Goal: Check status

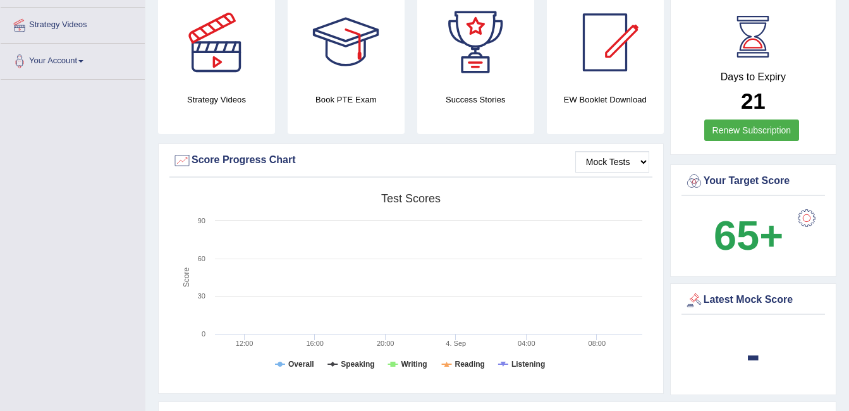
scroll to position [233, 0]
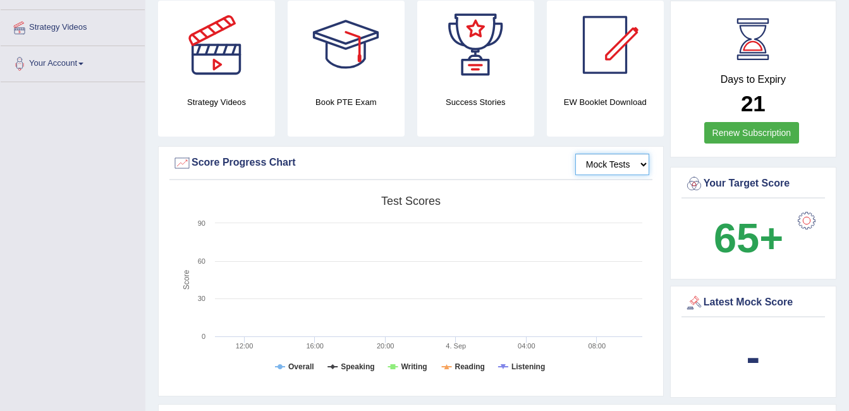
click at [634, 173] on select "Mock Tests" at bounding box center [612, 164] width 74 height 21
click at [575, 154] on select "Mock Tests" at bounding box center [612, 164] width 74 height 21
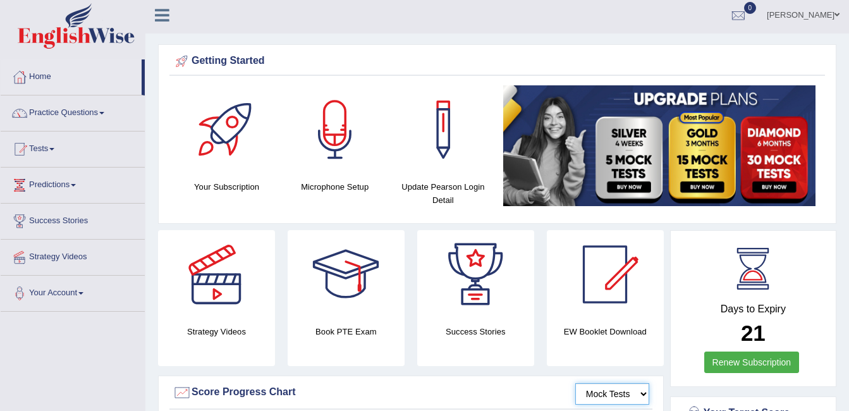
scroll to position [0, 0]
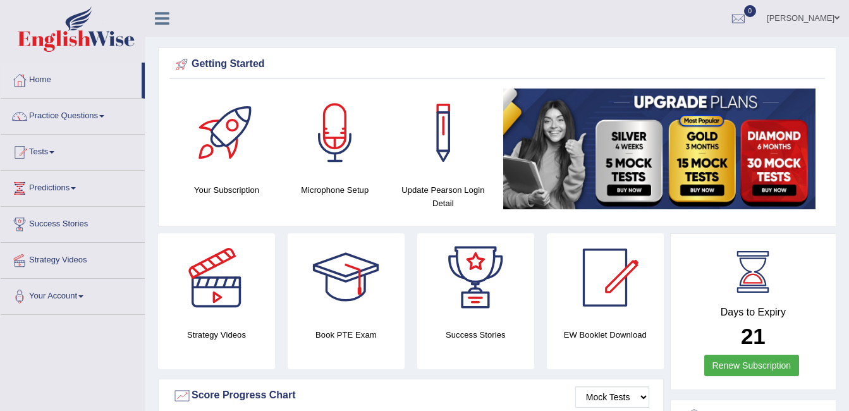
click at [101, 156] on link "Tests" at bounding box center [73, 151] width 144 height 32
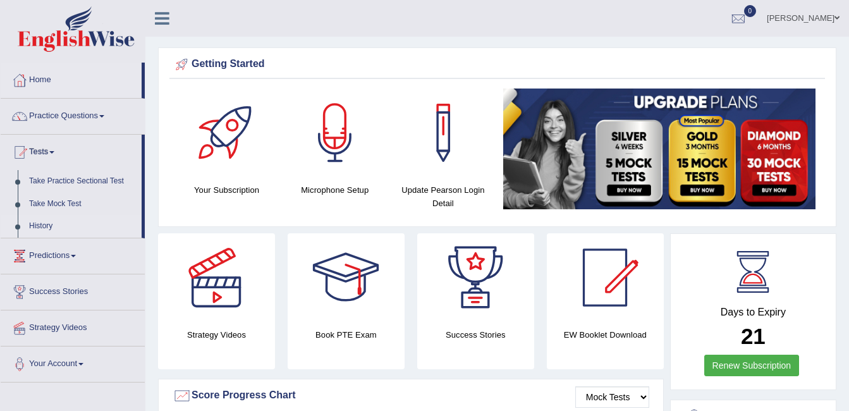
click at [62, 234] on link "History" at bounding box center [82, 226] width 118 height 23
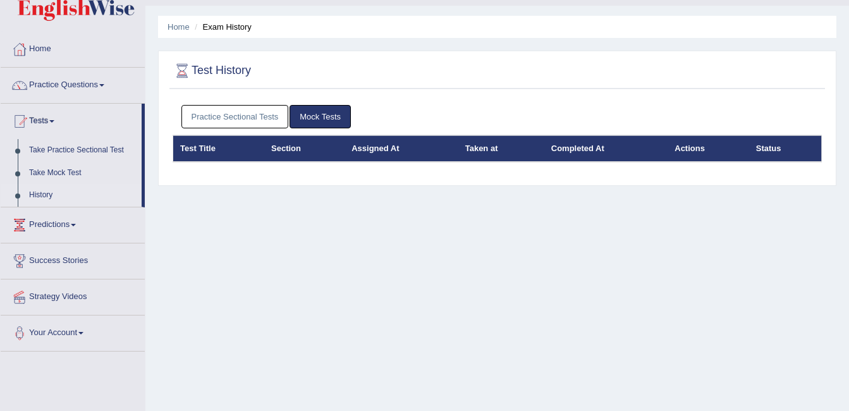
scroll to position [58, 0]
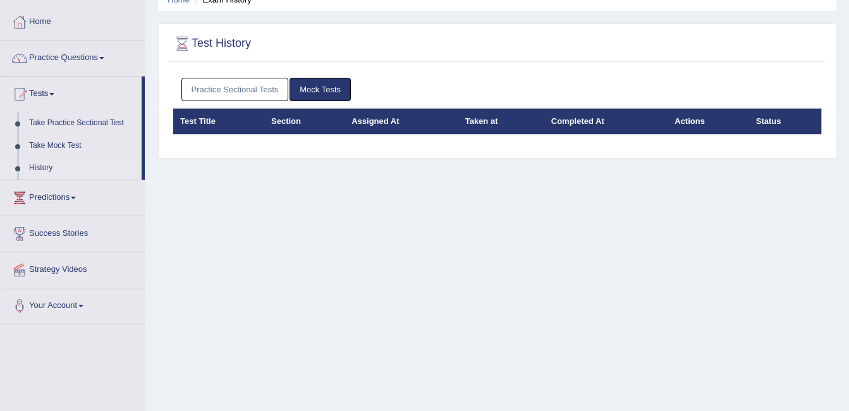
click at [335, 93] on link "Mock Tests" at bounding box center [320, 89] width 61 height 23
click at [239, 96] on link "Practice Sectional Tests" at bounding box center [234, 89] width 107 height 23
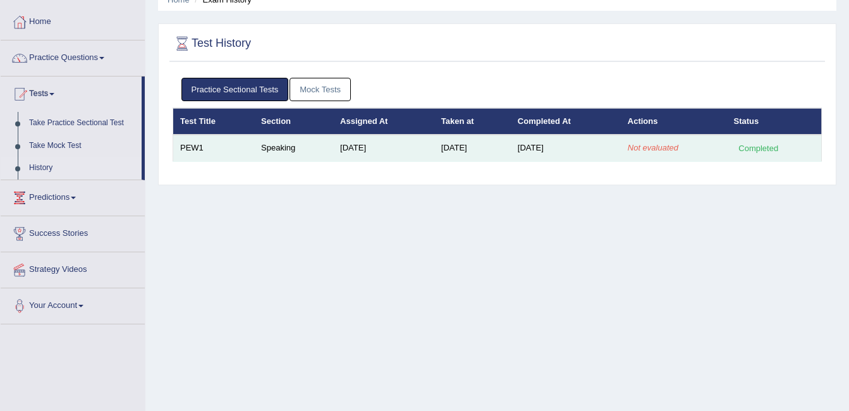
click at [678, 145] on em "Not evaluated" at bounding box center [653, 147] width 51 height 9
click at [531, 157] on td "Sep 4, 2025" at bounding box center [566, 148] width 110 height 27
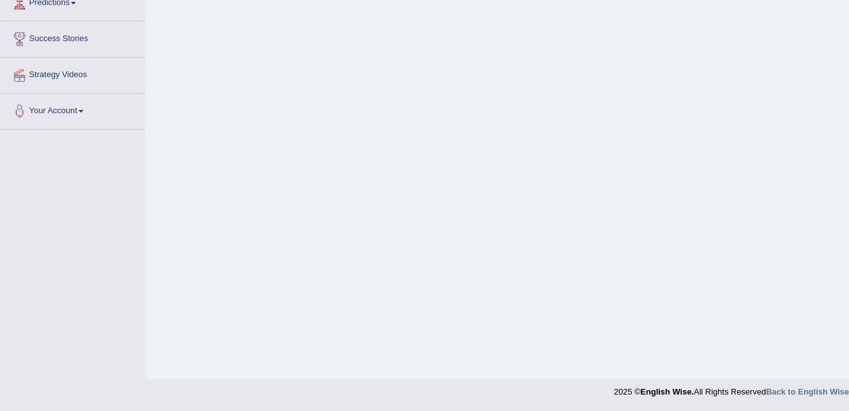
scroll to position [0, 0]
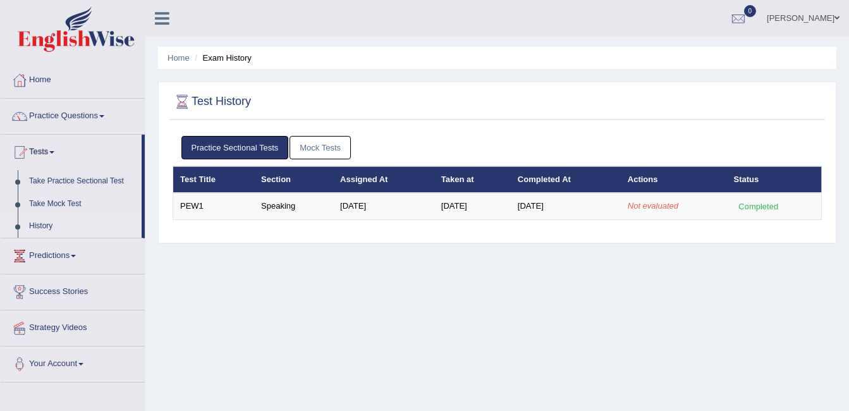
click at [320, 156] on link "Mock Tests" at bounding box center [320, 147] width 61 height 23
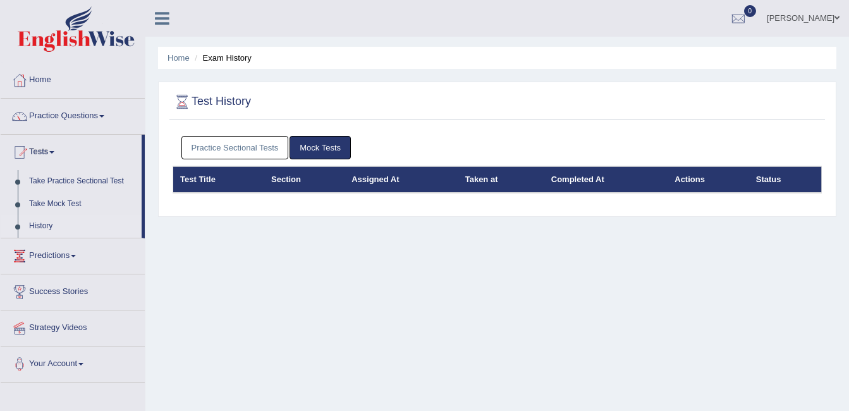
click at [213, 159] on link "Practice Sectional Tests" at bounding box center [234, 147] width 107 height 23
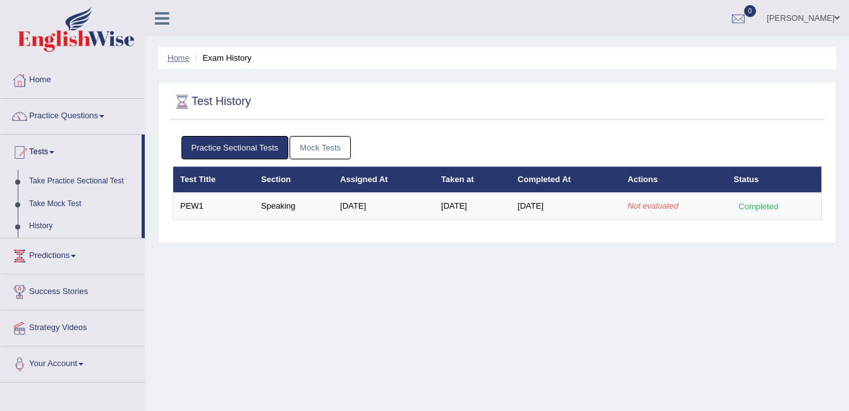
click at [171, 58] on link "Home" at bounding box center [179, 57] width 22 height 9
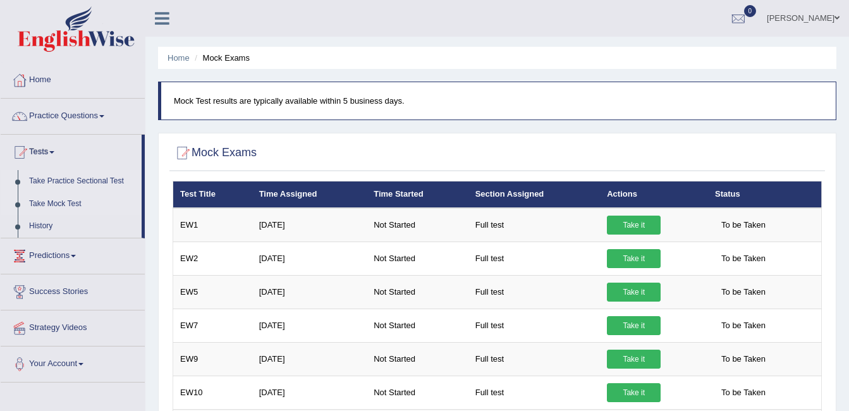
click at [99, 185] on link "Take Practice Sectional Test" at bounding box center [82, 181] width 118 height 23
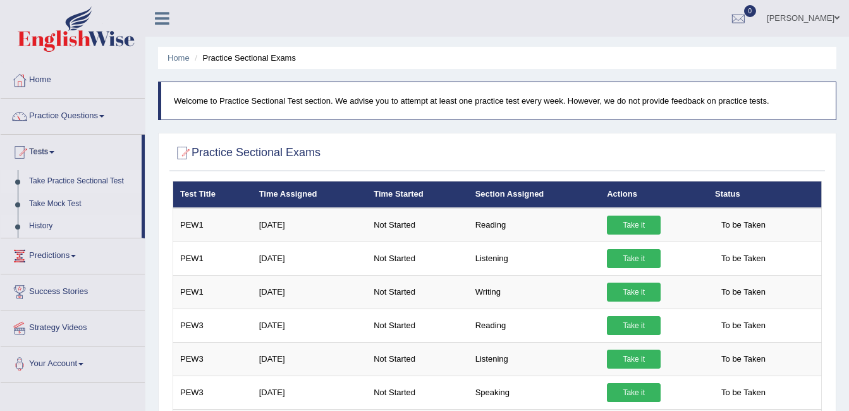
click at [44, 226] on link "History" at bounding box center [82, 226] width 118 height 23
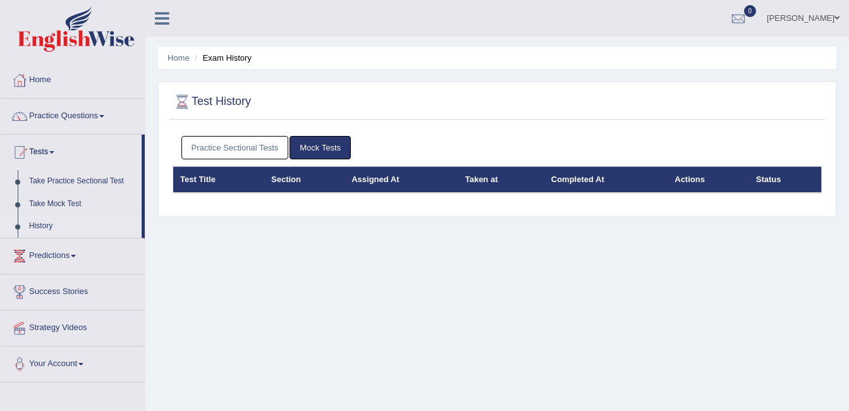
click at [232, 158] on link "Practice Sectional Tests" at bounding box center [234, 147] width 107 height 23
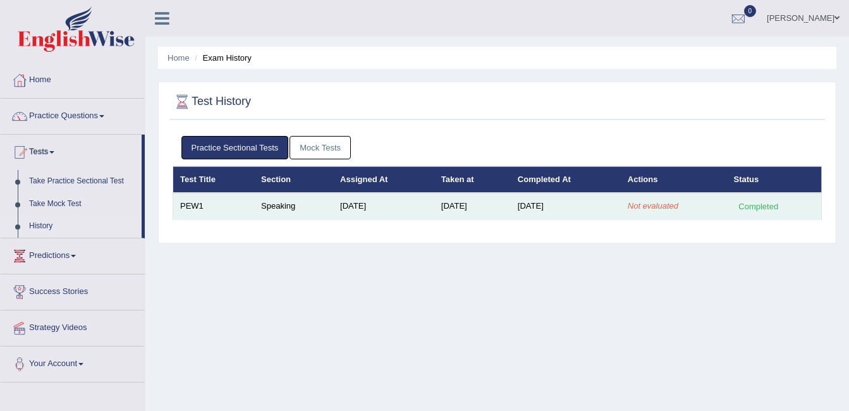
click at [522, 212] on td "[DATE]" at bounding box center [566, 206] width 110 height 27
click at [752, 209] on div "Completed" at bounding box center [758, 206] width 49 height 13
click at [745, 211] on div "Completed" at bounding box center [758, 206] width 49 height 13
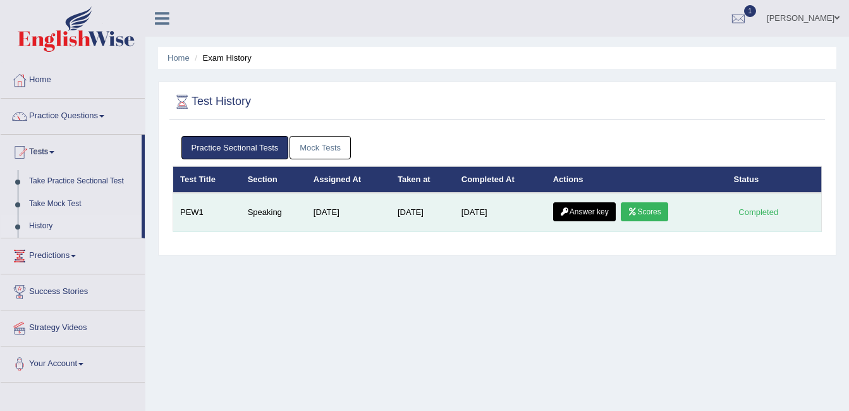
click at [655, 211] on link "Scores" at bounding box center [644, 211] width 47 height 19
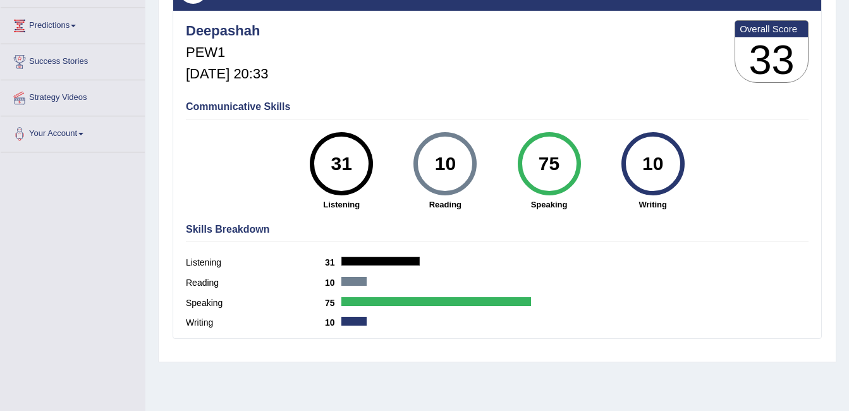
scroll to position [164, 0]
